Goal: Task Accomplishment & Management: Complete application form

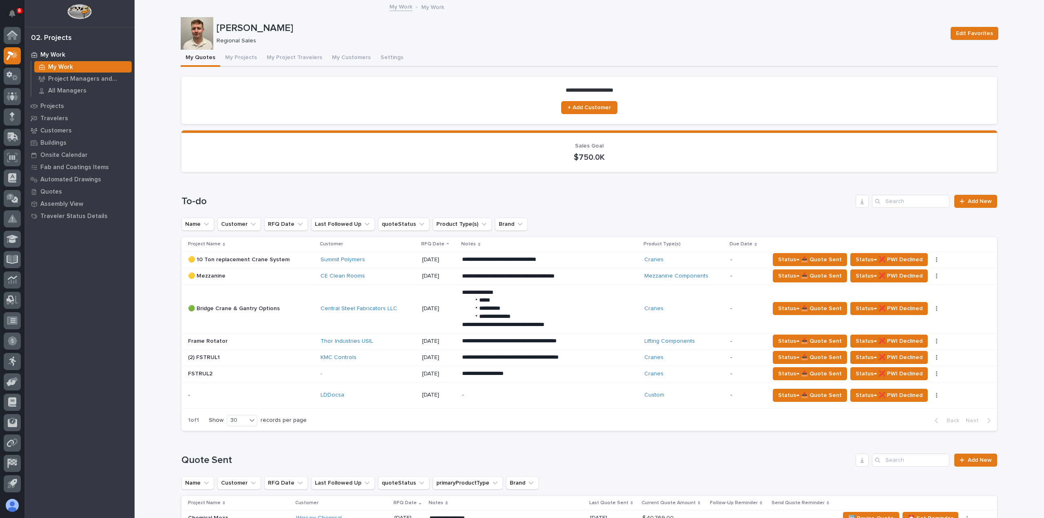
click at [0, 75] on div at bounding box center [12, 261] width 24 height 469
click at [7, 75] on icon at bounding box center [10, 74] width 6 height 6
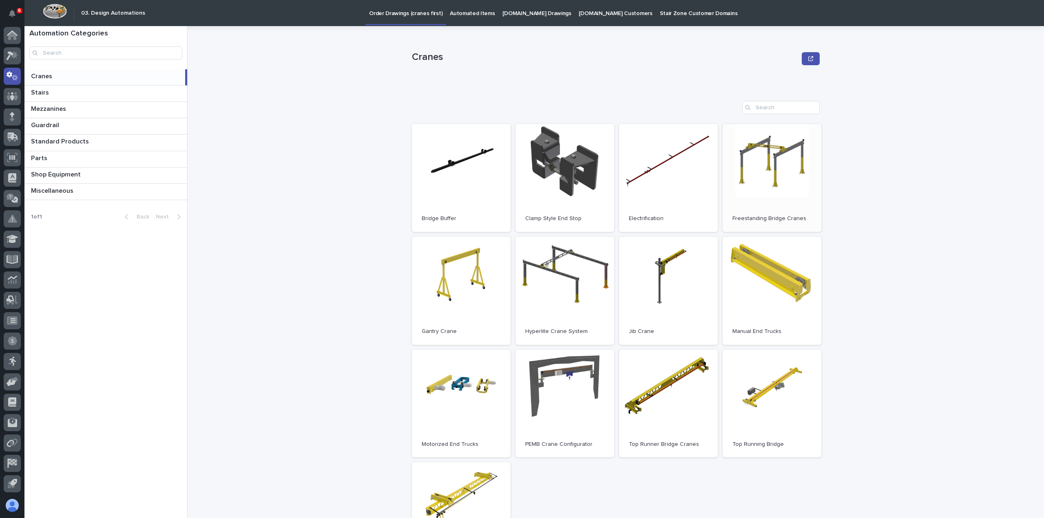
click at [765, 166] on link "Open" at bounding box center [772, 178] width 99 height 108
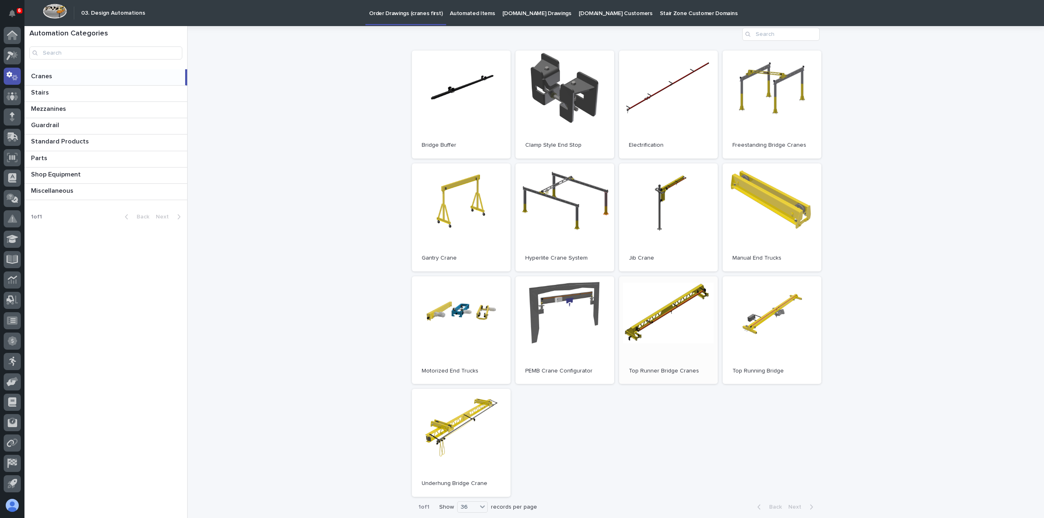
scroll to position [82, 0]
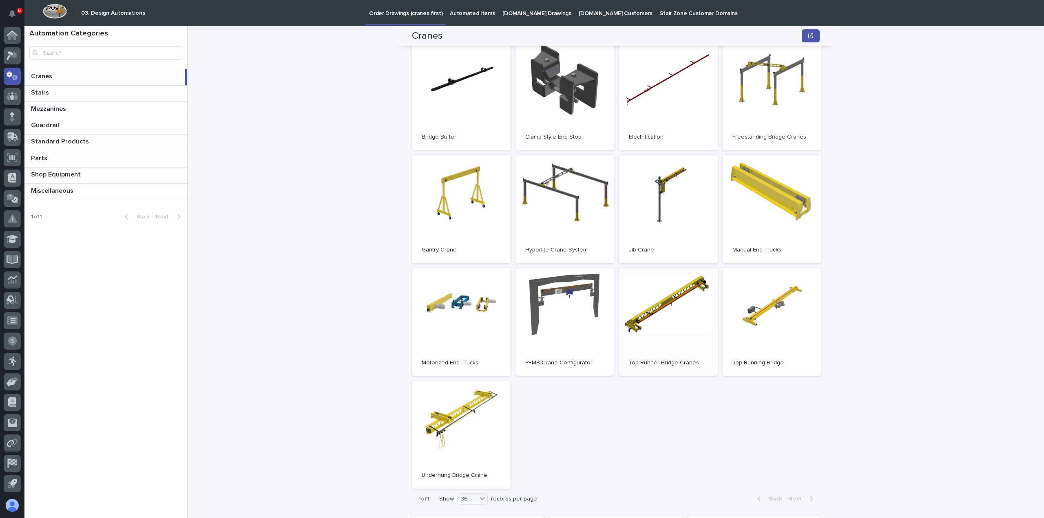
click at [661, 324] on span "Open" at bounding box center [668, 322] width 15 height 6
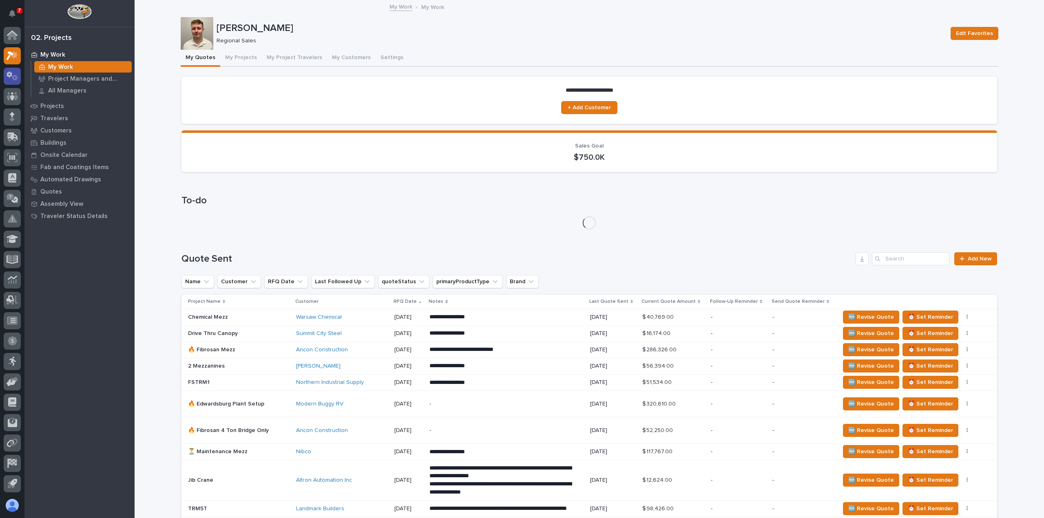
click at [16, 74] on icon at bounding box center [13, 75] width 12 height 9
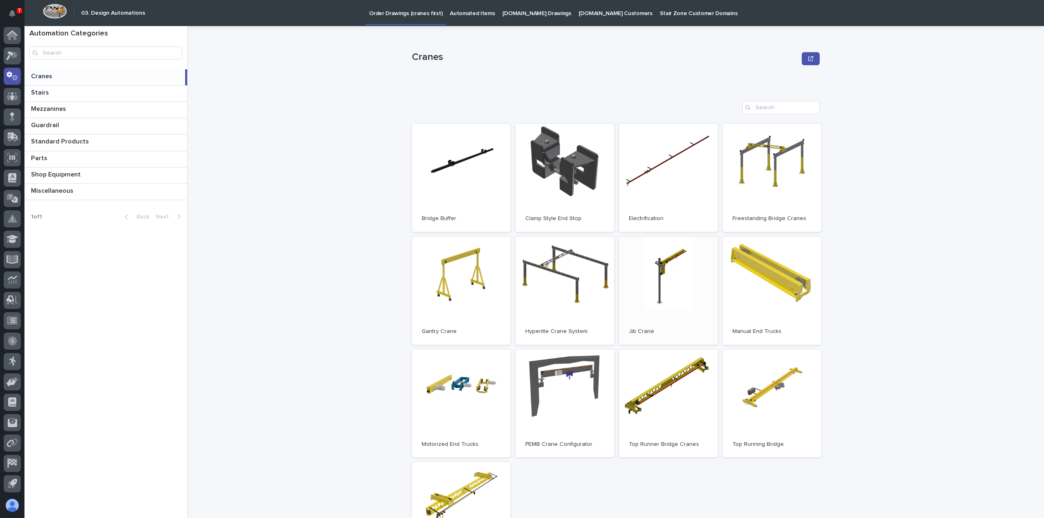
click at [661, 274] on link "Open" at bounding box center [668, 291] width 99 height 108
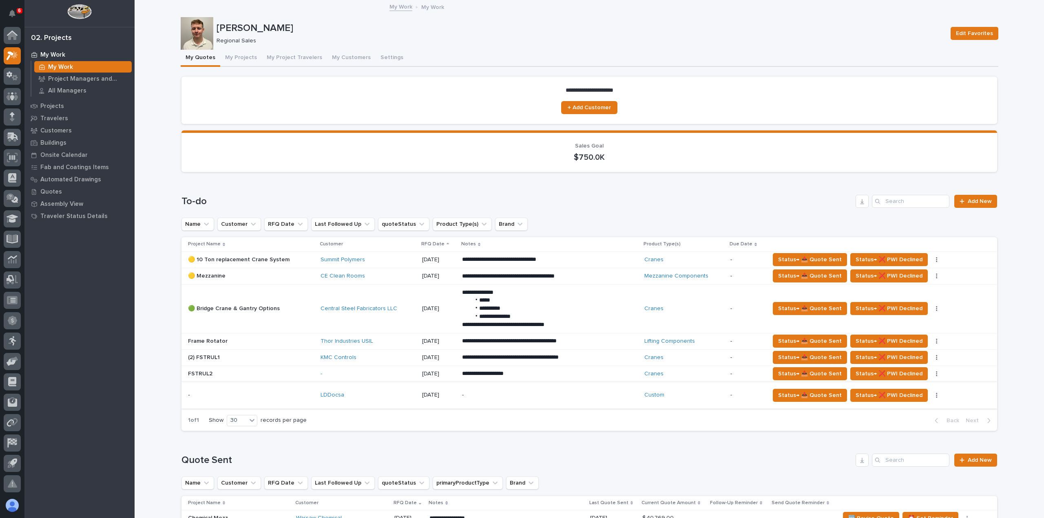
scroll to position [82, 0]
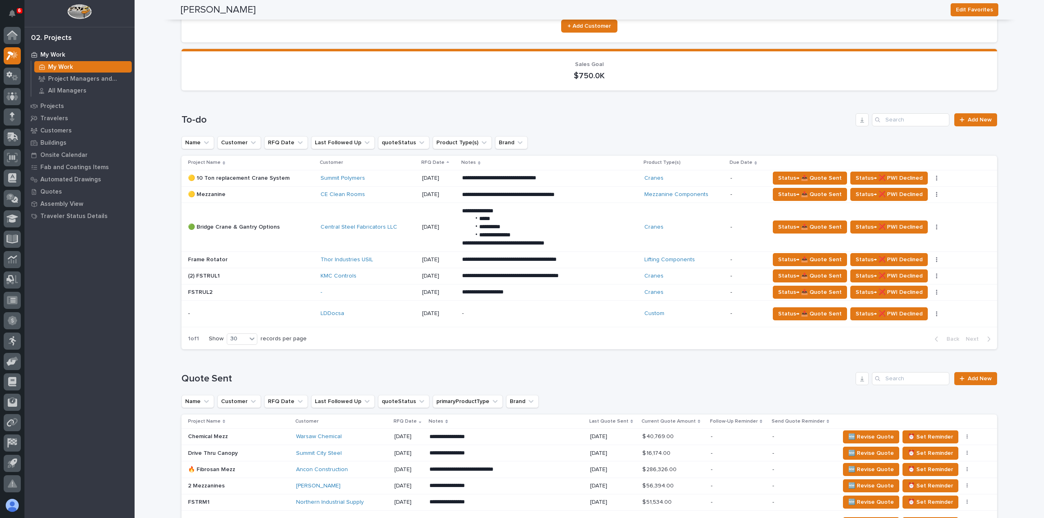
click at [506, 321] on div "-" at bounding box center [533, 314] width 143 height 18
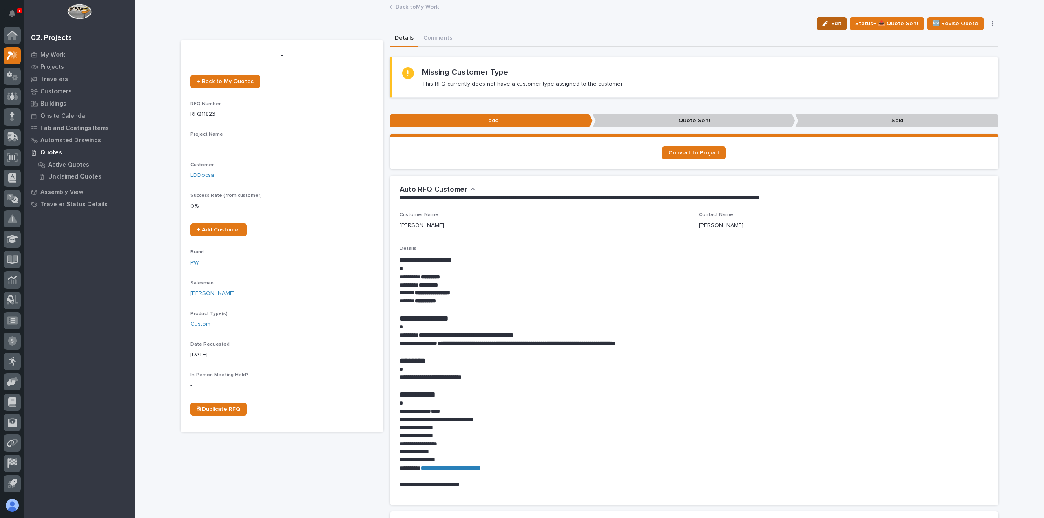
click at [842, 26] on span "Edit" at bounding box center [836, 23] width 10 height 7
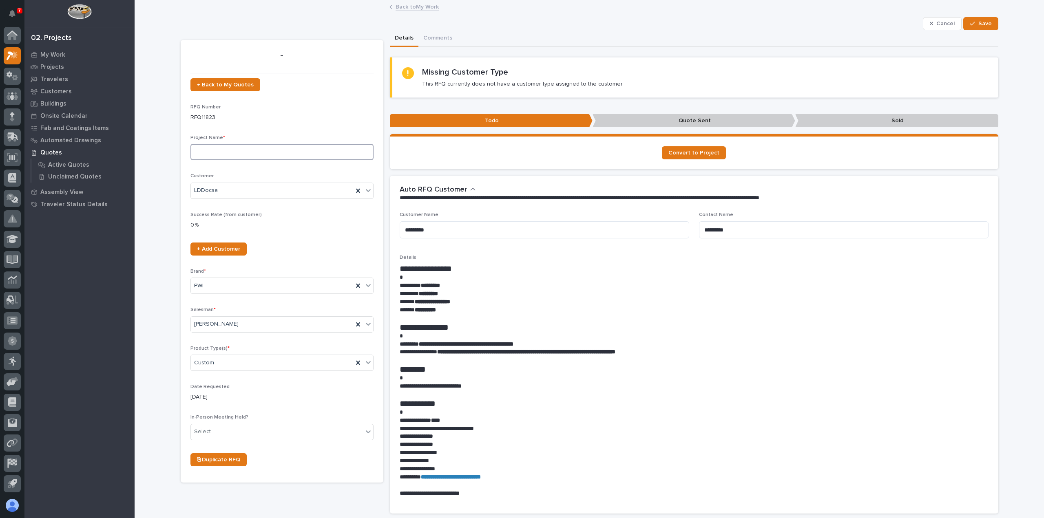
click at [285, 155] on input at bounding box center [282, 152] width 183 height 16
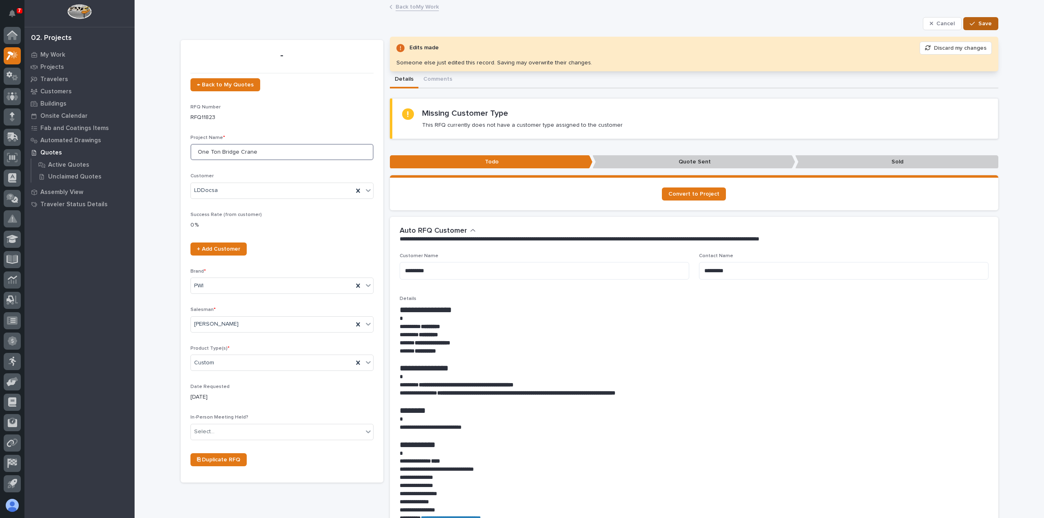
type input "One Ton Bridge Crane"
click at [970, 21] on icon "button" at bounding box center [972, 24] width 5 height 6
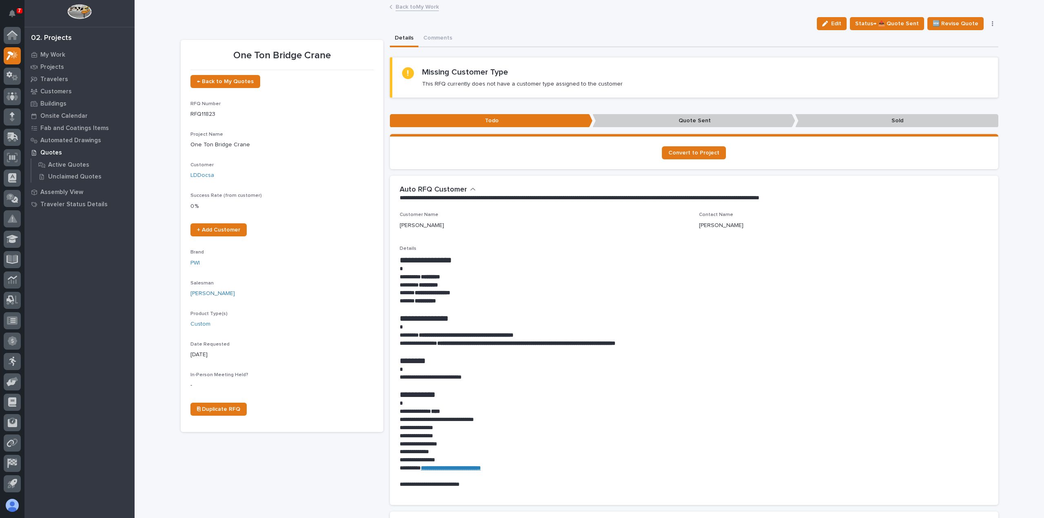
click at [426, 8] on link "Back to My Work" at bounding box center [417, 6] width 43 height 9
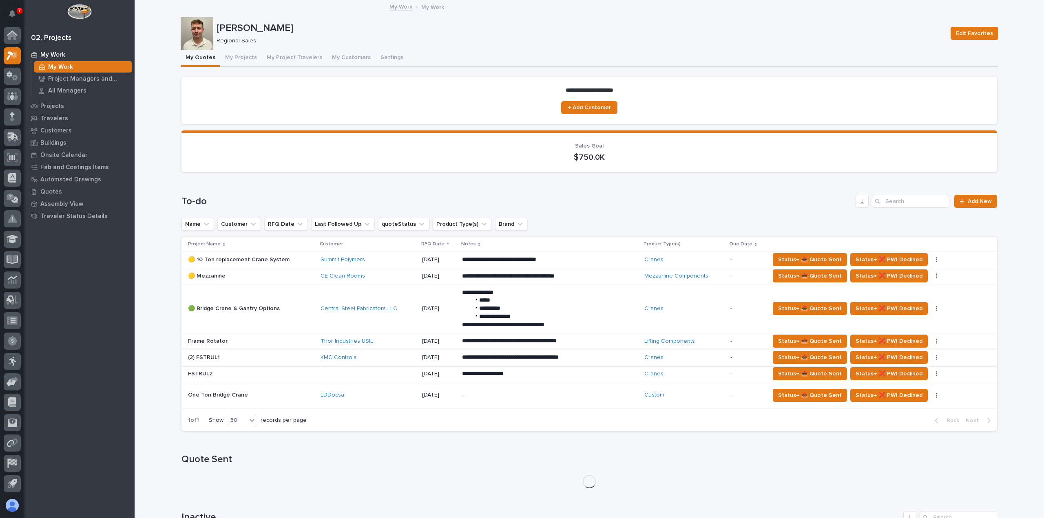
scroll to position [82, 0]
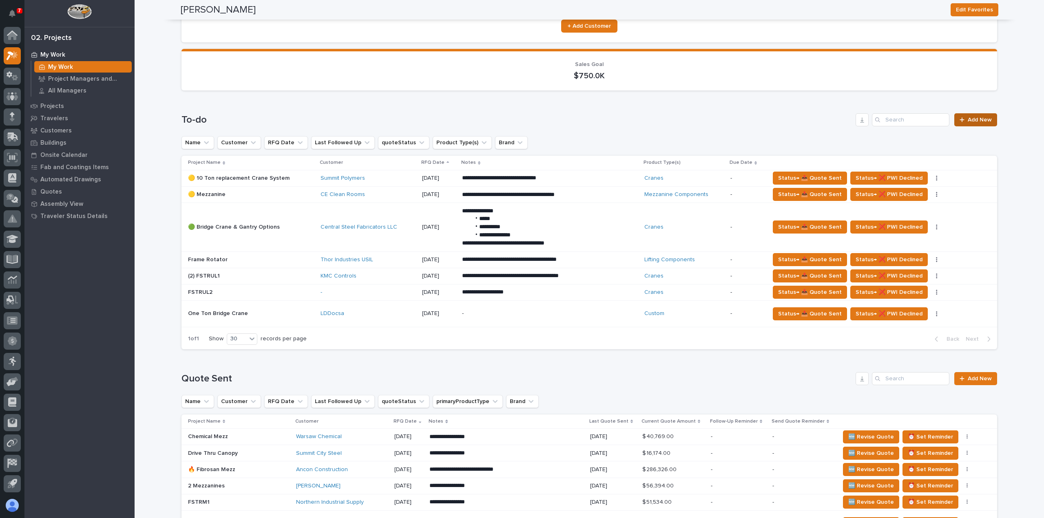
click at [958, 116] on link "Add New" at bounding box center [976, 119] width 43 height 13
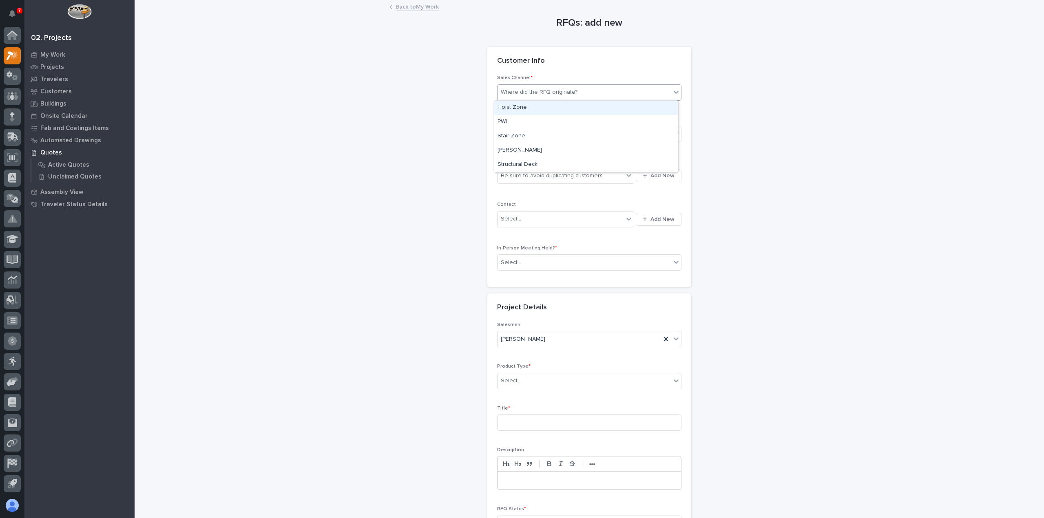
click at [556, 92] on div "Where did the RFQ originate?" at bounding box center [539, 92] width 77 height 9
click at [556, 120] on div "PWI" at bounding box center [586, 122] width 184 height 14
click at [551, 134] on div "Select..." at bounding box center [584, 134] width 173 height 13
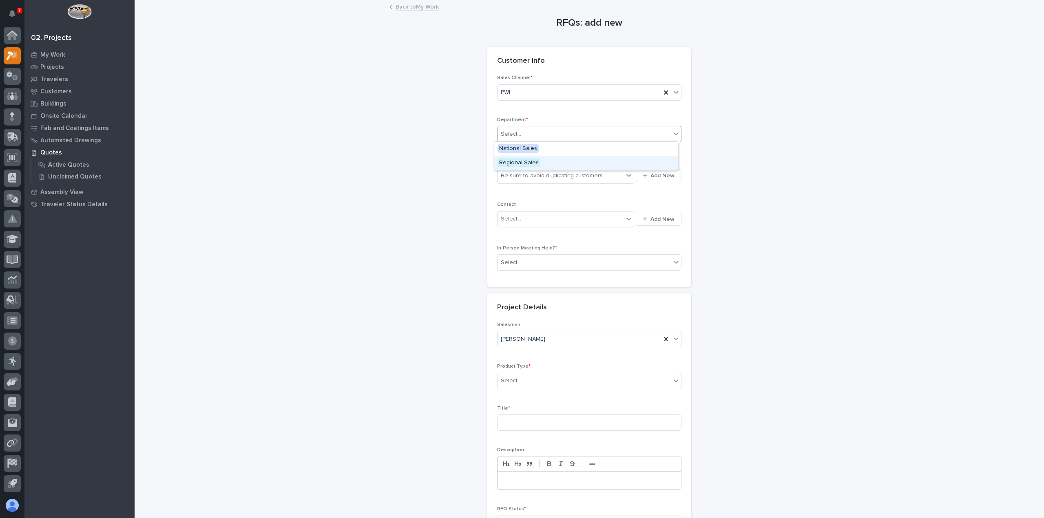
click at [548, 166] on div "Regional Sales" at bounding box center [586, 163] width 184 height 14
click at [552, 174] on div "Be sure to avoid duplicating customers" at bounding box center [552, 176] width 102 height 9
type input "*******"
click at [649, 181] on button "Add New" at bounding box center [659, 175] width 46 height 13
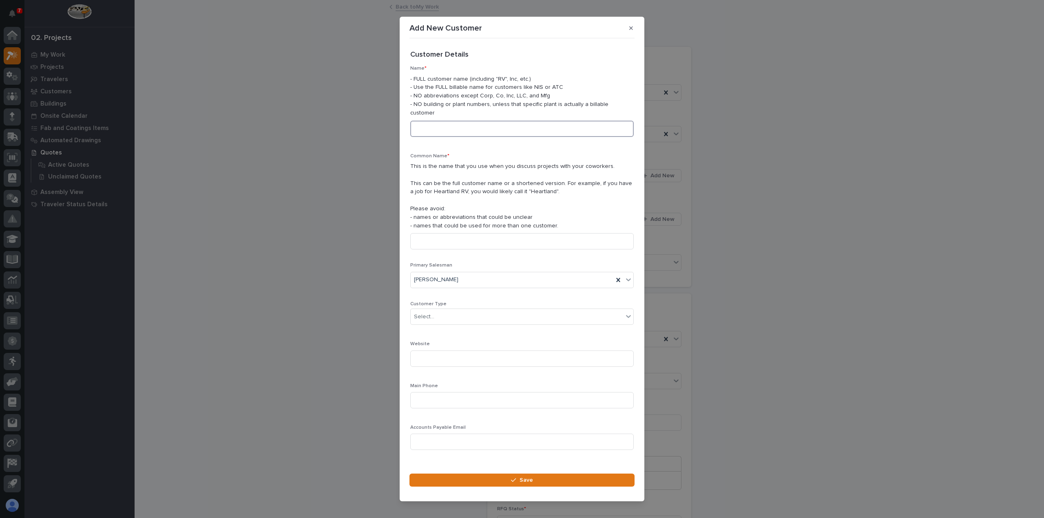
click at [537, 128] on input at bounding box center [522, 129] width 224 height 16
type input "[PERSON_NAME]"
click at [518, 242] on input at bounding box center [522, 241] width 224 height 16
type input "l"
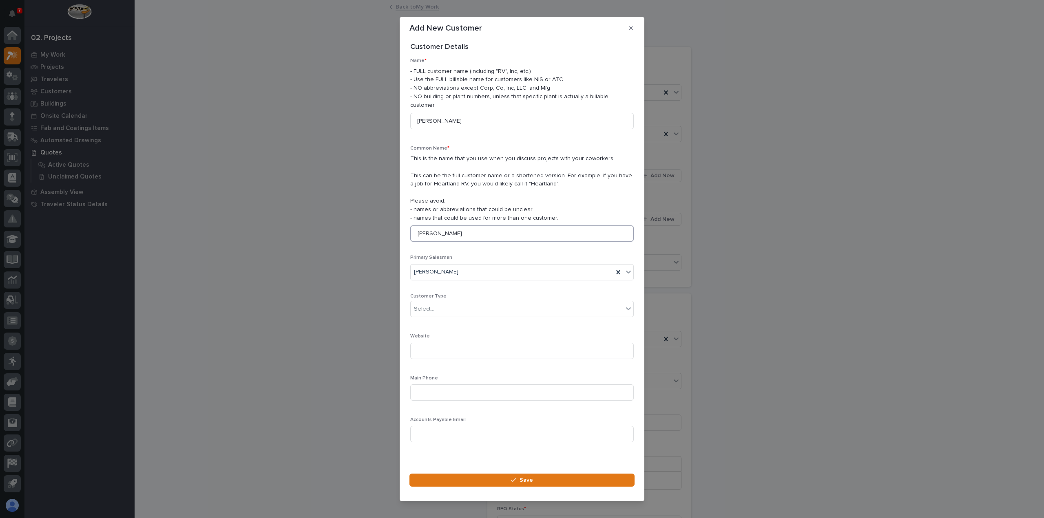
scroll to position [11, 0]
type input "[PERSON_NAME]"
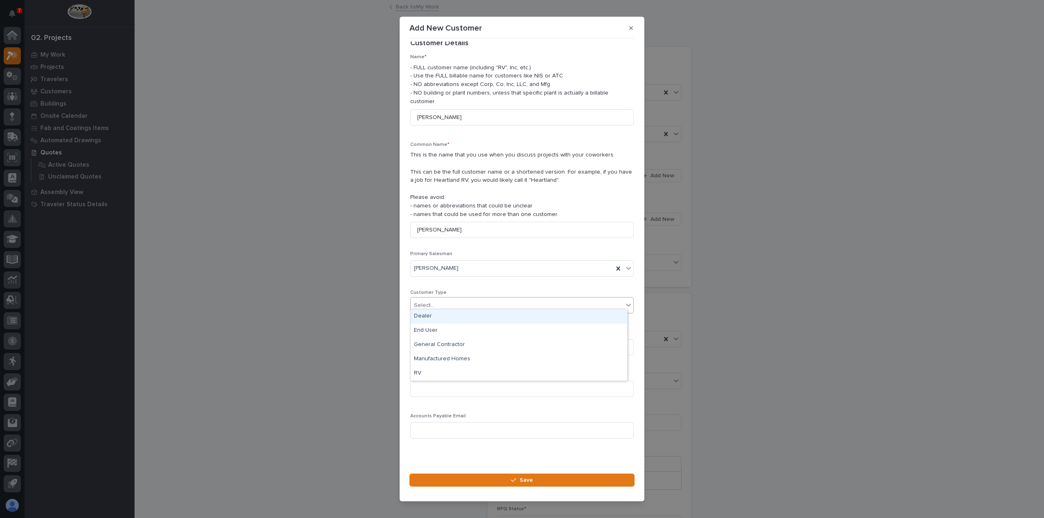
click at [517, 299] on div "Select..." at bounding box center [517, 305] width 213 height 13
click at [521, 332] on div "End User" at bounding box center [519, 331] width 217 height 14
click at [518, 389] on input at bounding box center [522, 389] width 224 height 16
click at [521, 425] on input at bounding box center [522, 431] width 224 height 16
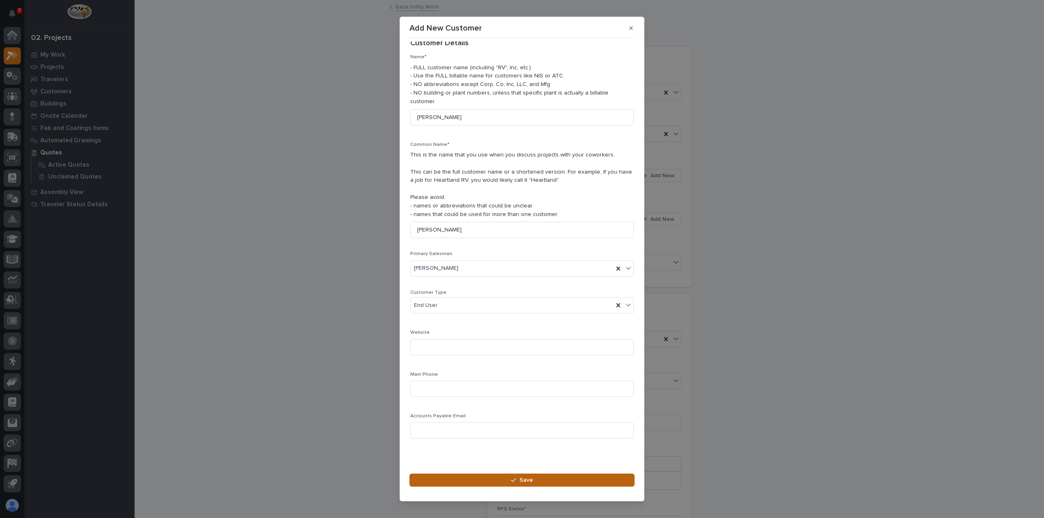
click at [540, 478] on button "Save" at bounding box center [522, 480] width 225 height 13
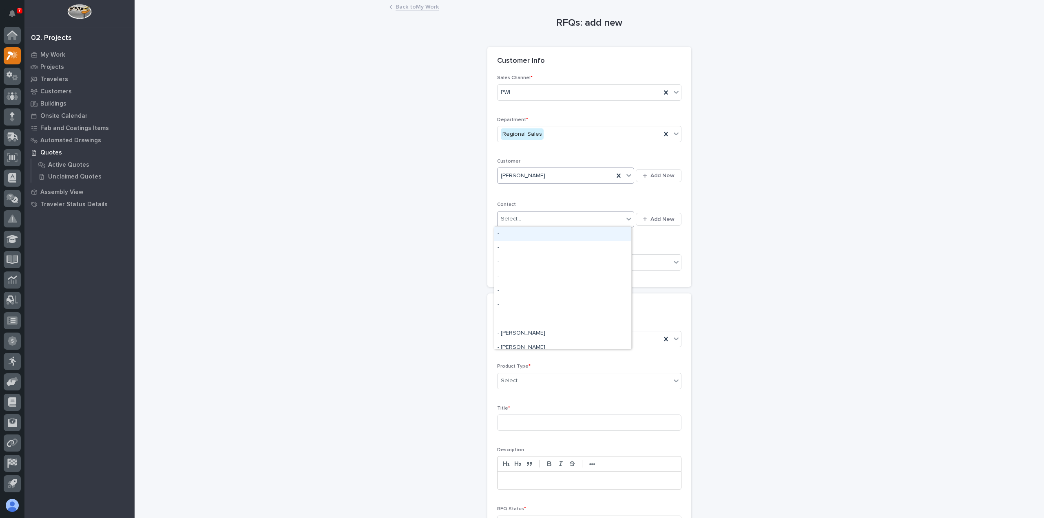
click at [607, 222] on div "Select..." at bounding box center [561, 219] width 126 height 13
click at [616, 173] on icon at bounding box center [619, 176] width 8 height 8
click at [667, 175] on span "Add New" at bounding box center [663, 175] width 24 height 7
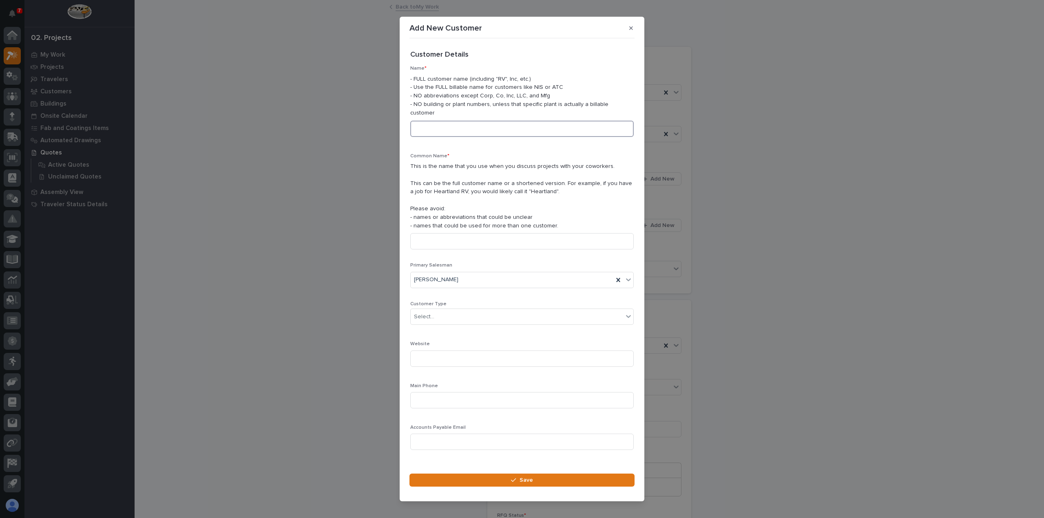
click at [538, 125] on input at bounding box center [522, 129] width 224 height 16
type input "Orchard Developments"
click at [476, 235] on input at bounding box center [522, 241] width 224 height 16
type input "Orchard Developments"
click at [500, 310] on div "Select..." at bounding box center [517, 316] width 213 height 13
